Goal: Information Seeking & Learning: Learn about a topic

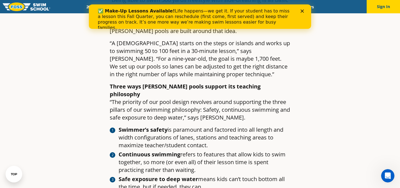
scroll to position [323, 0]
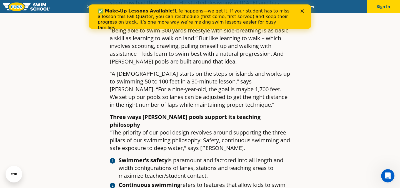
click at [301, 11] on icon "Close" at bounding box center [302, 10] width 3 height 3
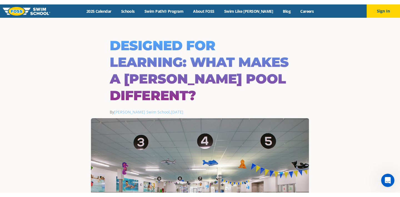
scroll to position [0, 0]
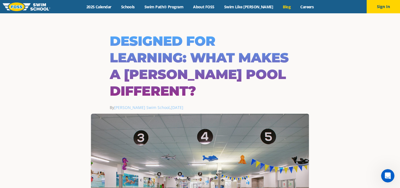
click at [279, 5] on link "Blog" at bounding box center [287, 6] width 18 height 5
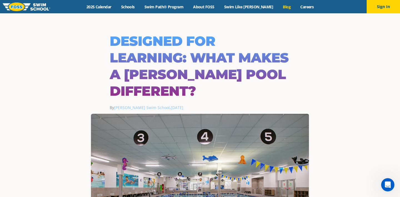
click at [278, 7] on link "Blog" at bounding box center [287, 6] width 18 height 5
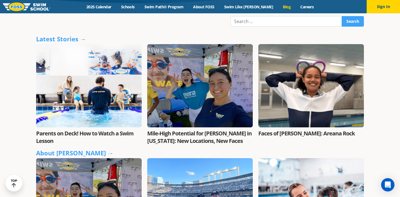
scroll to position [131, 0]
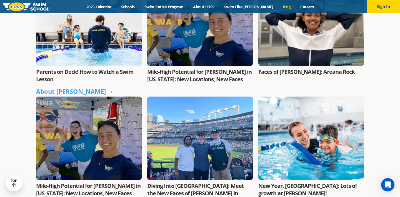
scroll to position [193, 0]
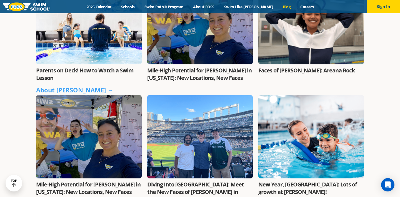
click at [124, 73] on link "Parents on Deck! How to Watch a Swim Lesson" at bounding box center [85, 74] width 98 height 15
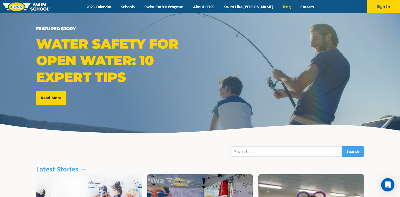
scroll to position [0, 0]
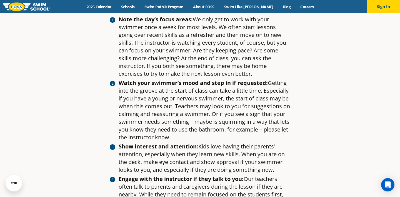
scroll to position [427, 0]
